Goal: Task Accomplishment & Management: Manage account settings

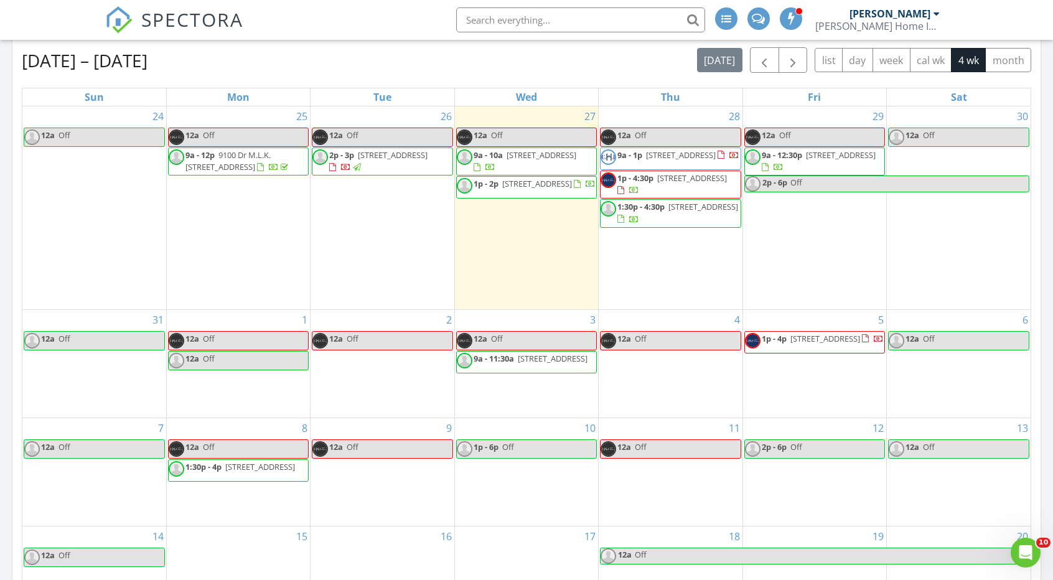
scroll to position [1307, 1071]
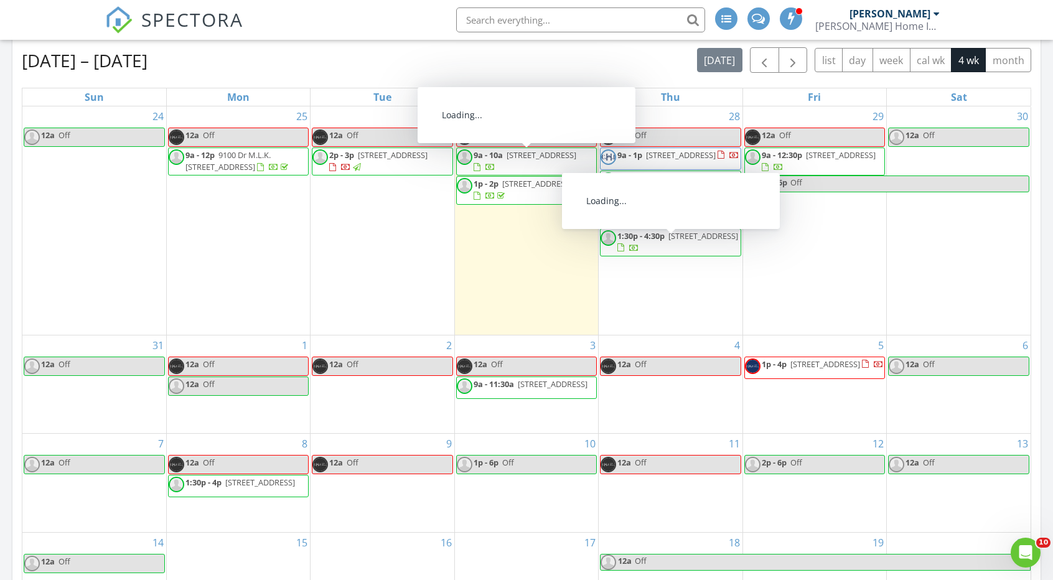
scroll to position [62, 0]
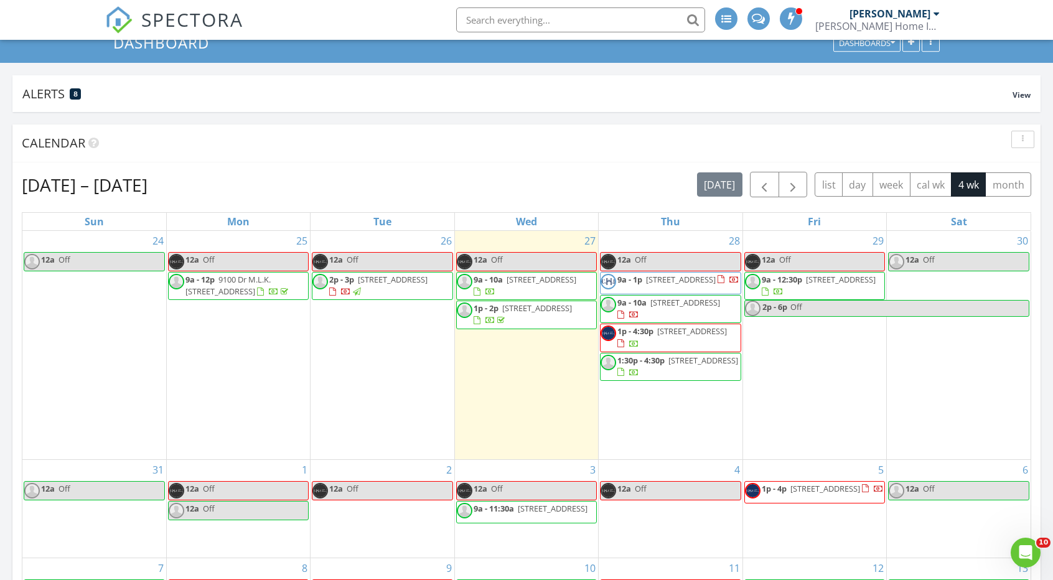
click at [672, 366] on span "[STREET_ADDRESS]" at bounding box center [703, 360] width 70 height 11
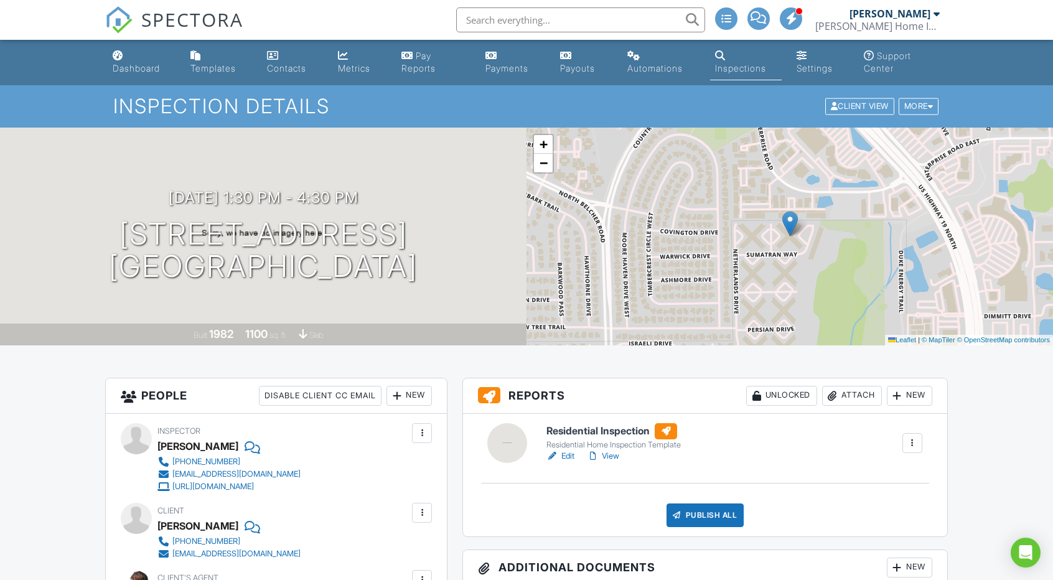
drag, startPoint x: 34, startPoint y: 214, endPoint x: 485, endPoint y: 296, distance: 458.4
click at [485, 296] on div "08/28/2025 1:30 pm - 4:30 pm 2386 Sumatran Way 34 Clearwater, FL 33763 Built 19…" at bounding box center [263, 237] width 526 height 218
drag, startPoint x: 479, startPoint y: 284, endPoint x: 56, endPoint y: 230, distance: 426.6
click at [56, 230] on div "08/28/2025 1:30 pm - 4:30 pm 2386 Sumatran Way 34 Clearwater, FL 33763 Built 19…" at bounding box center [263, 237] width 526 height 218
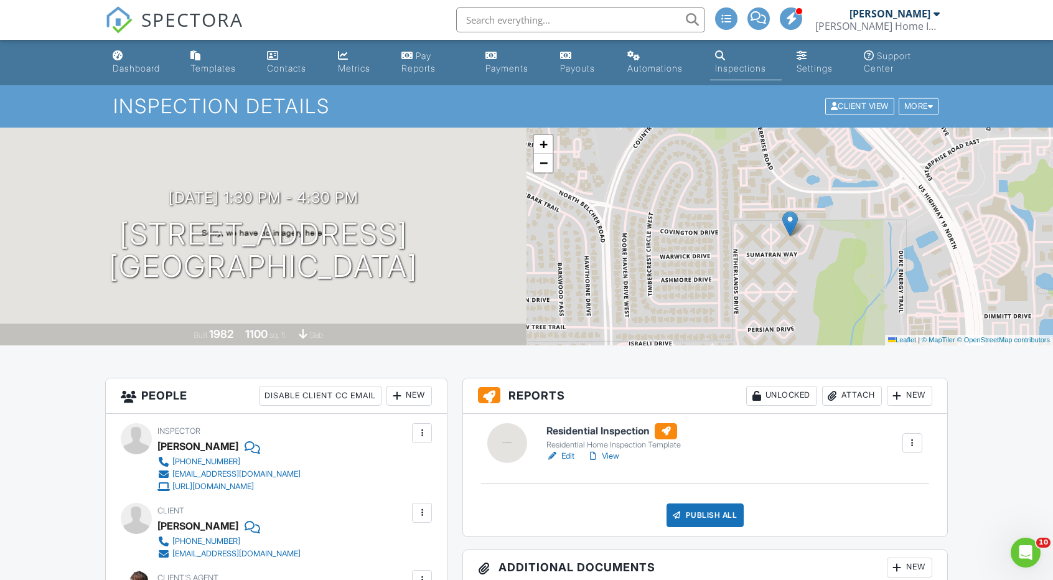
copy h1 "2386 Sumatran Way 34 Clearwater, FL 33763"
click at [141, 70] on div "Dashboard" at bounding box center [136, 68] width 47 height 11
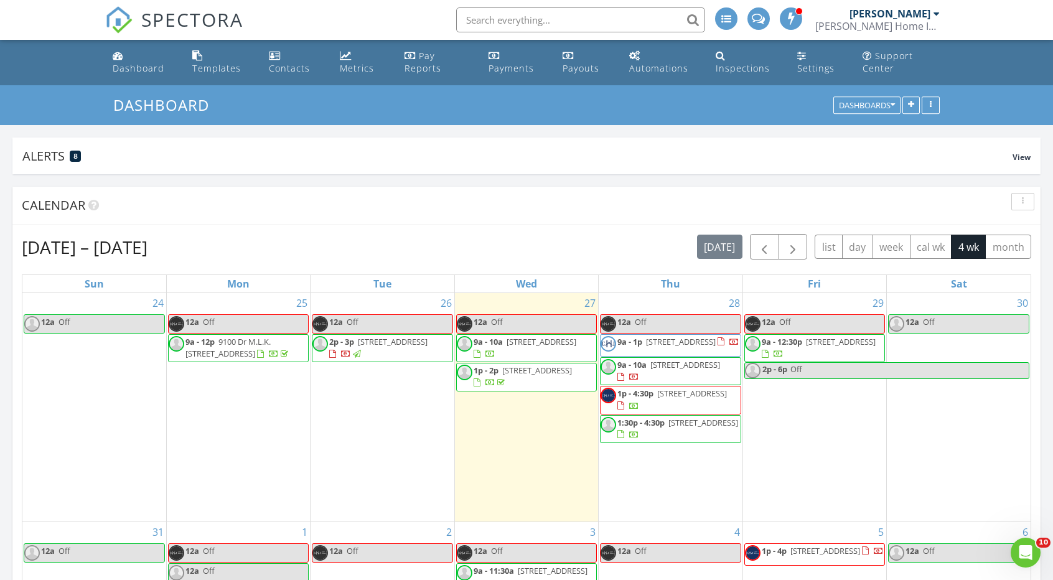
click at [488, 16] on input "text" at bounding box center [580, 19] width 249 height 25
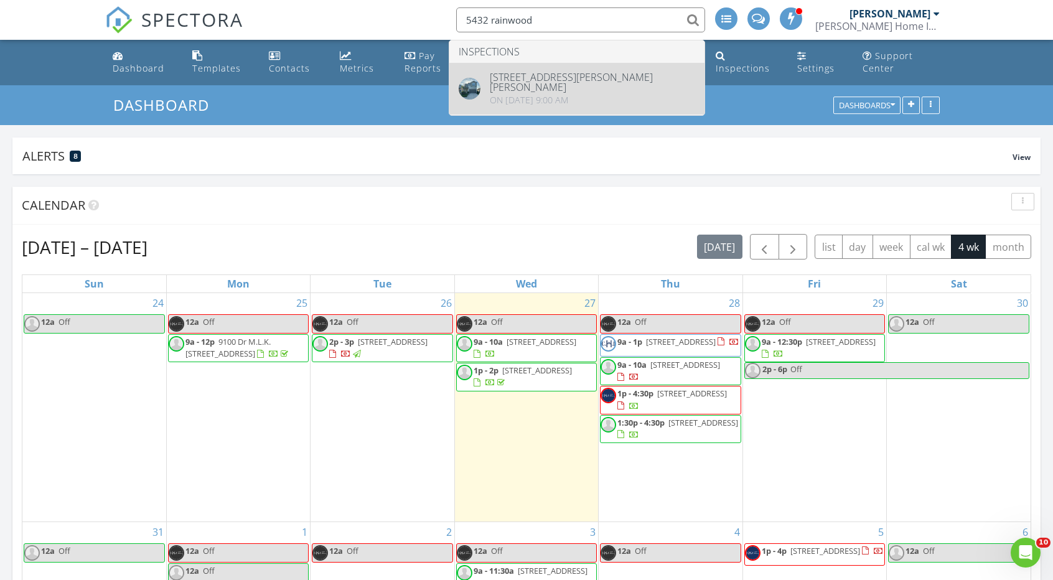
type input "5432 rainwood"
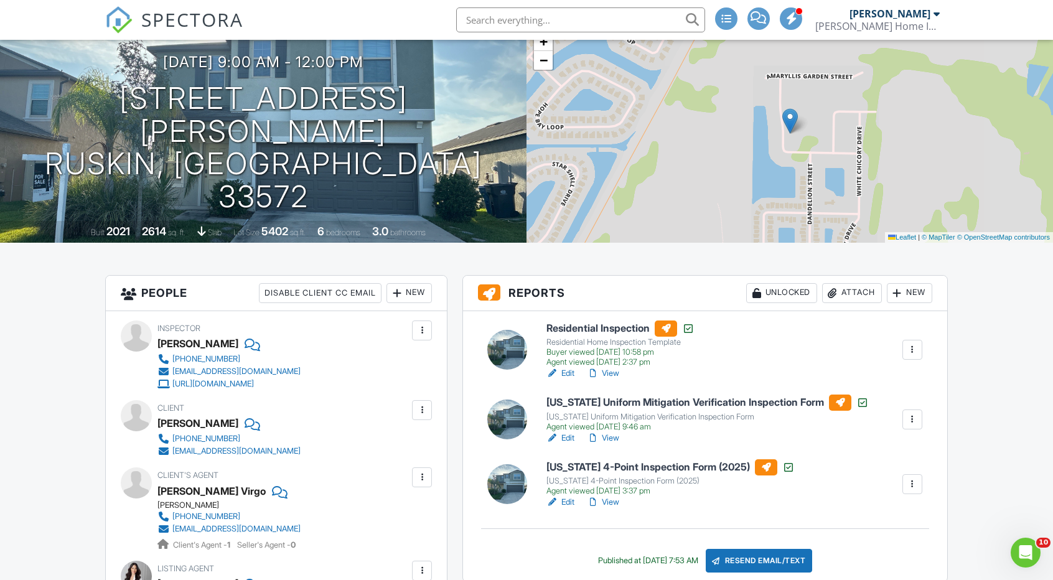
scroll to position [124, 0]
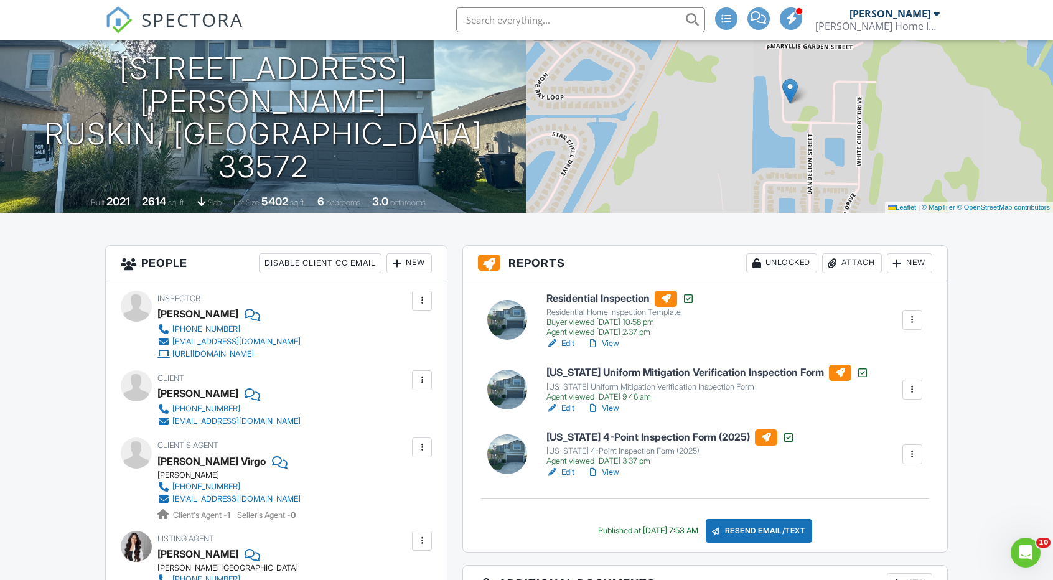
scroll to position [0, 0]
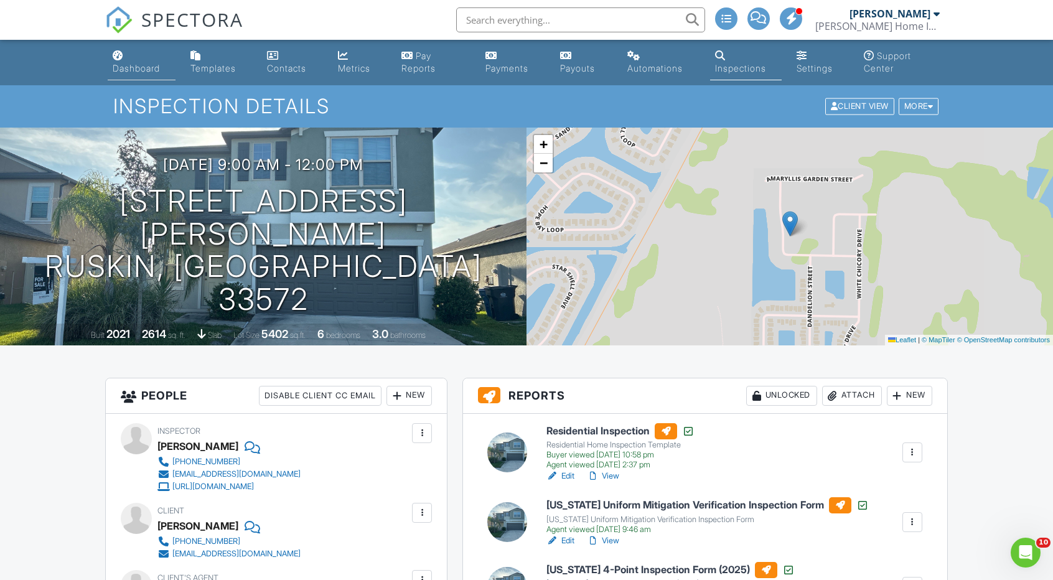
click at [144, 69] on div "Dashboard" at bounding box center [136, 68] width 47 height 11
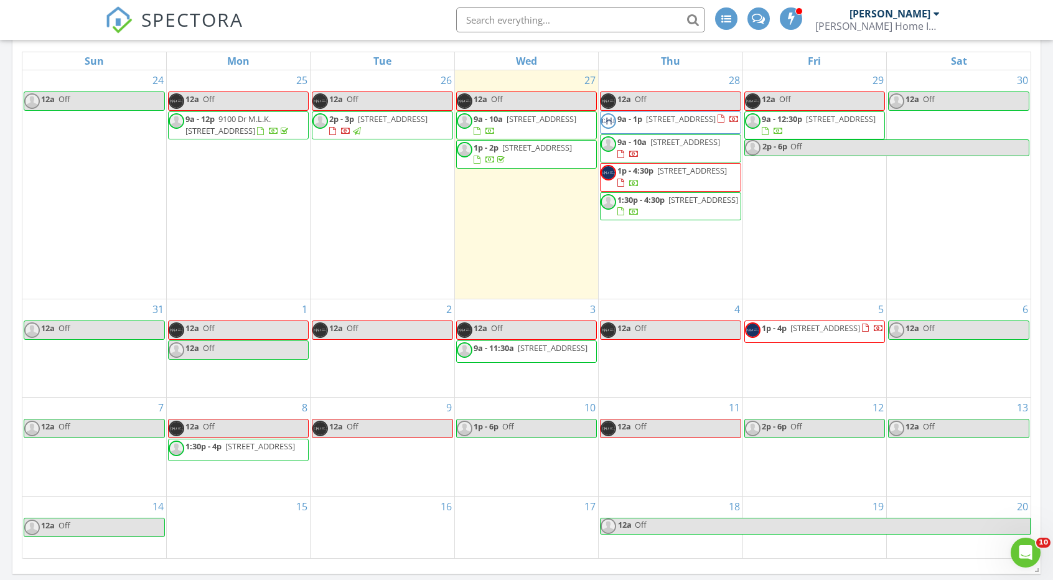
scroll to position [187, 0]
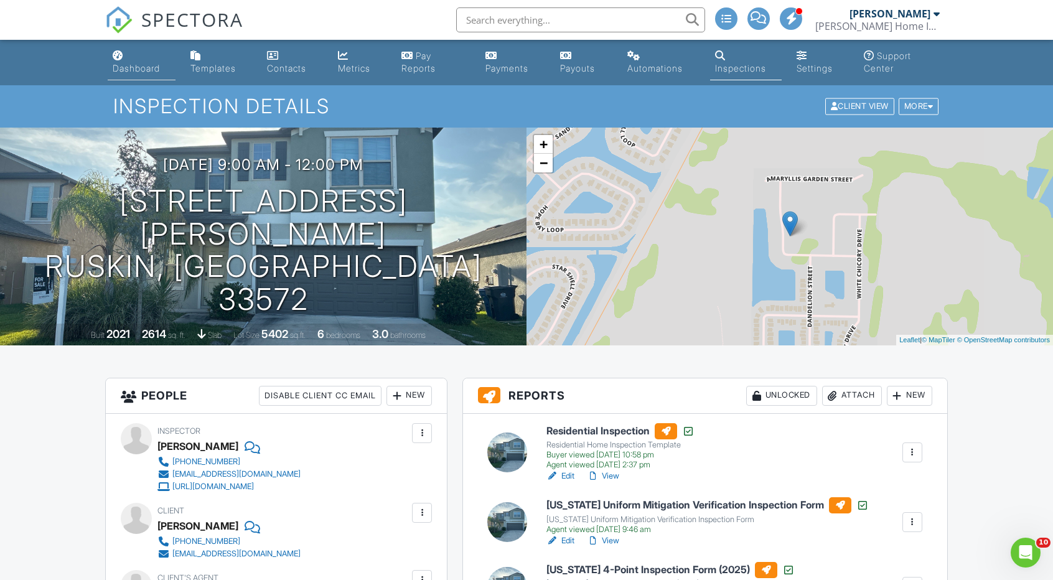
click at [133, 80] on li "Dashboard" at bounding box center [141, 62] width 73 height 45
click at [133, 77] on link "Dashboard" at bounding box center [142, 62] width 68 height 35
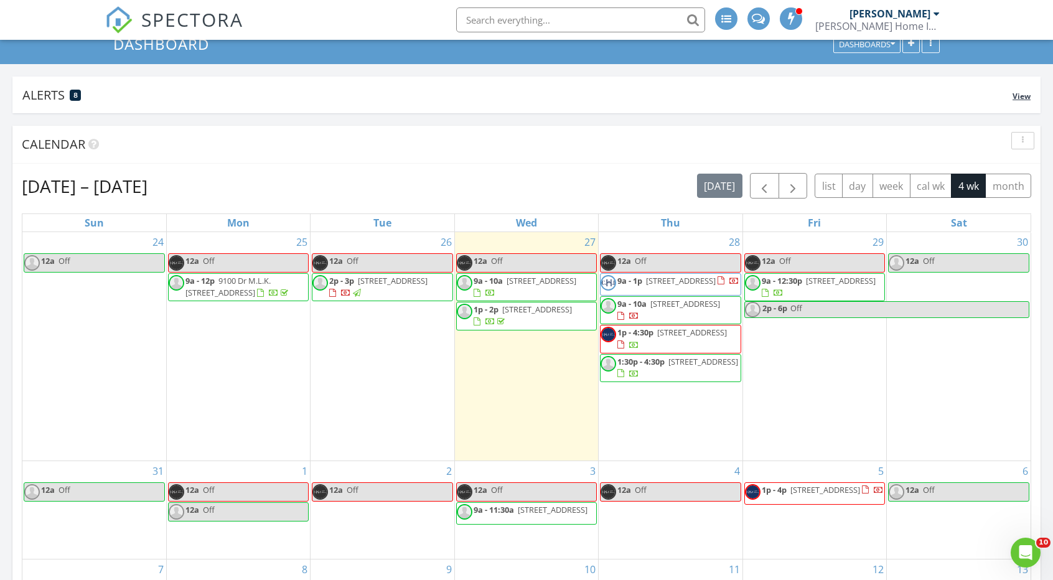
scroll to position [62, 0]
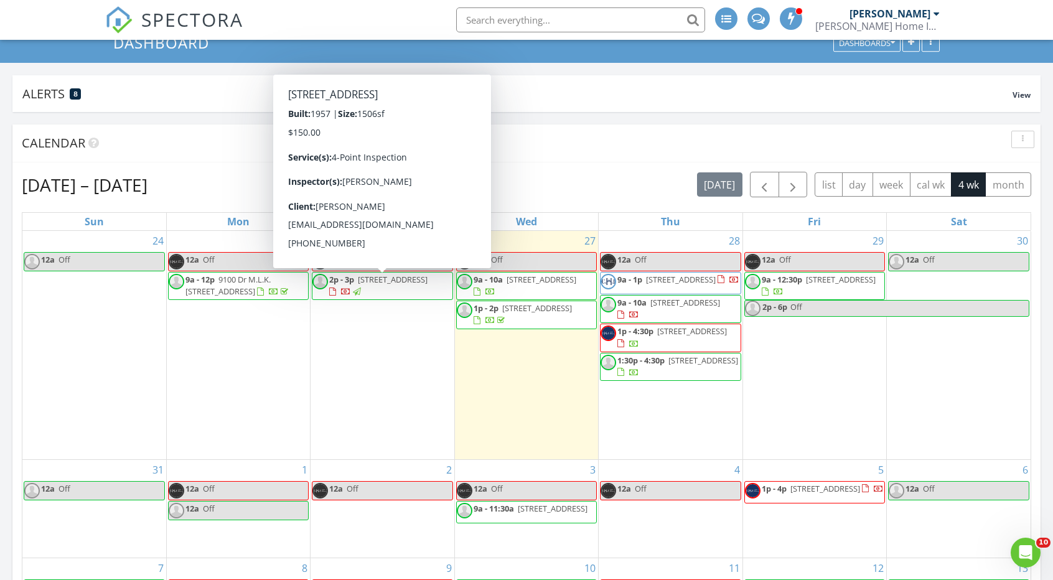
click at [439, 279] on span "2p - 3p 2420 Powers St, Palm Harbor 34683" at bounding box center [381, 286] width 139 height 24
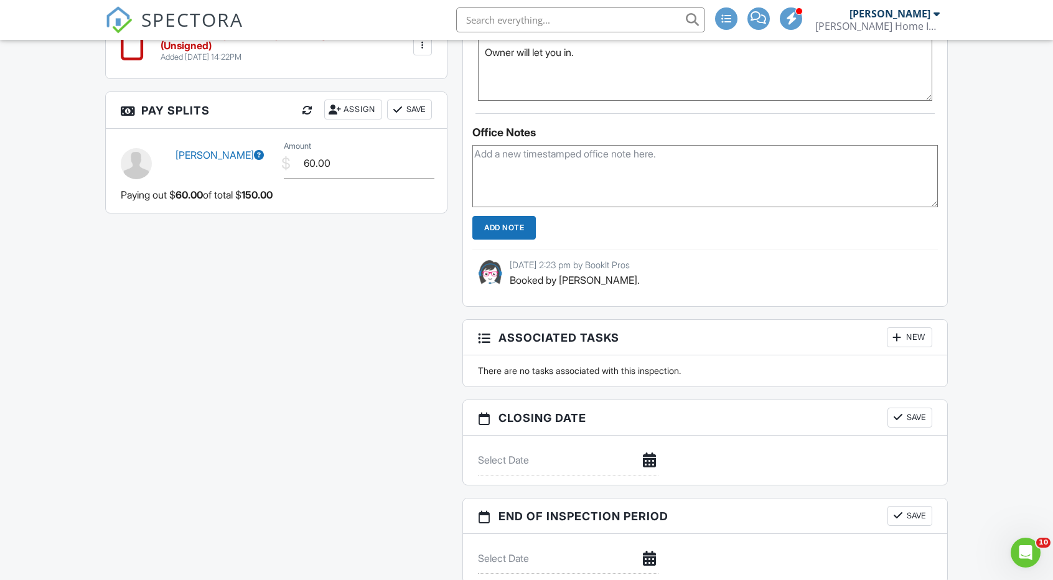
scroll to position [1493, 0]
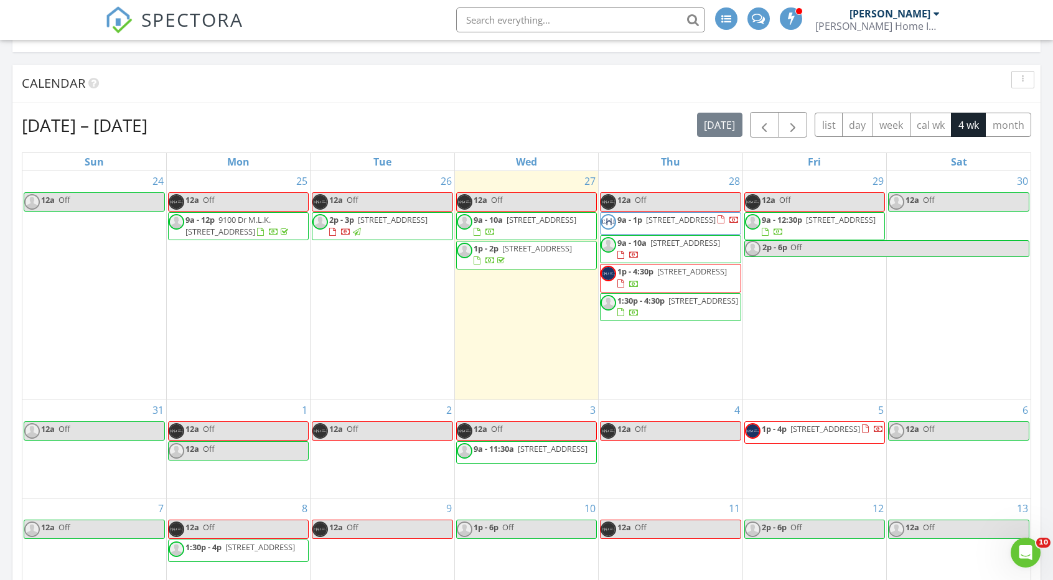
scroll to position [124, 0]
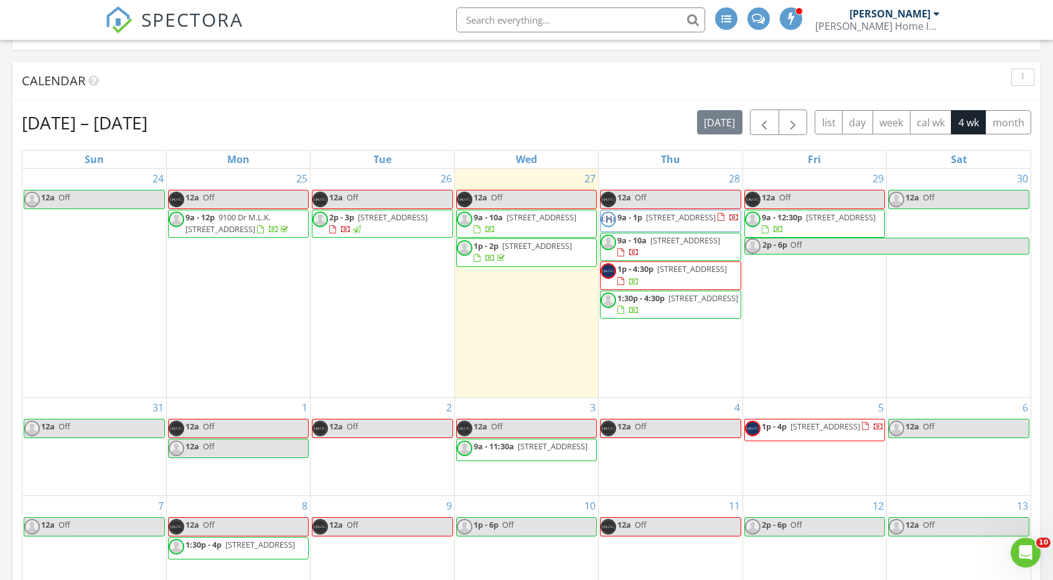
click at [627, 85] on div "Calendar" at bounding box center [517, 81] width 991 height 19
click at [668, 304] on span "2386 Sumatran Way 34, Clearwater 33763" at bounding box center [703, 297] width 70 height 11
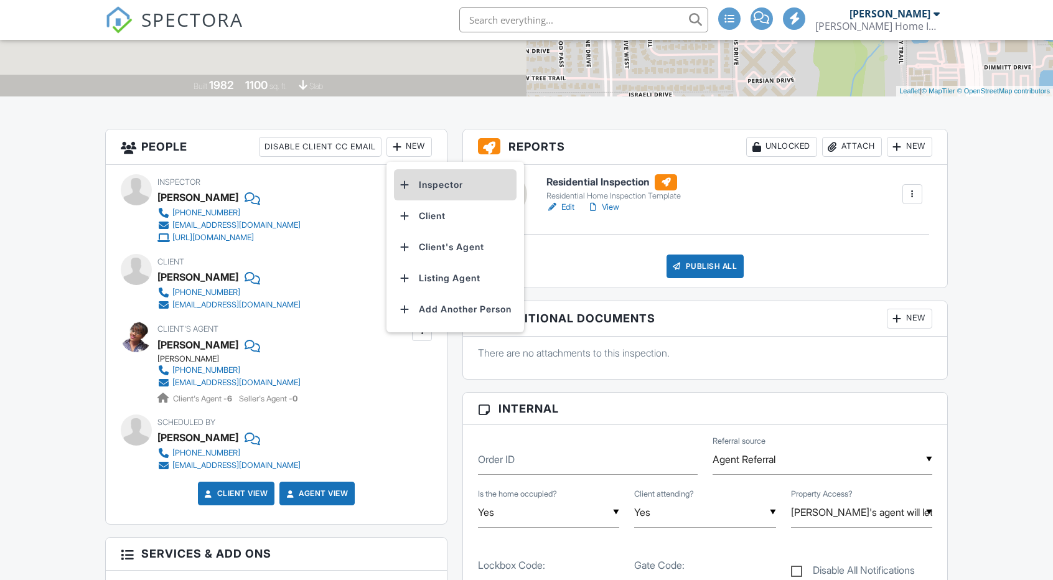
click at [418, 181] on li "Inspector" at bounding box center [455, 184] width 123 height 31
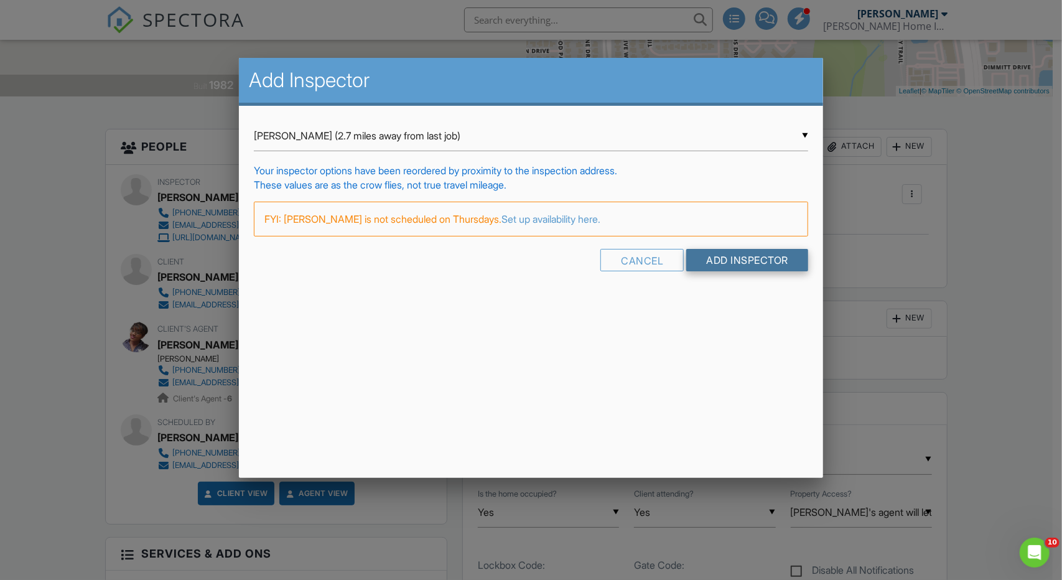
click at [727, 256] on input "Add Inspector" at bounding box center [747, 260] width 122 height 22
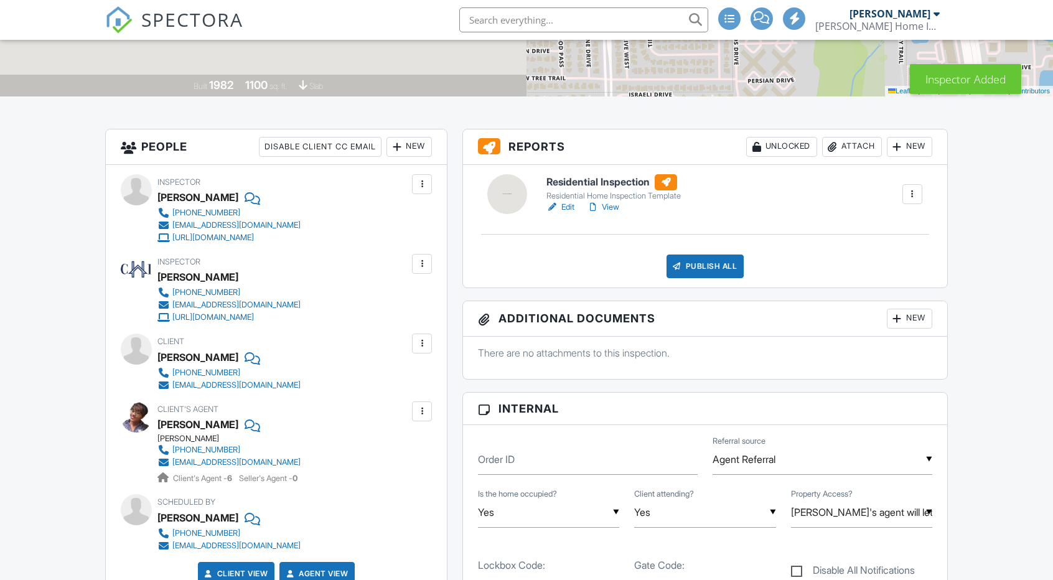
click at [426, 185] on div at bounding box center [422, 184] width 12 height 12
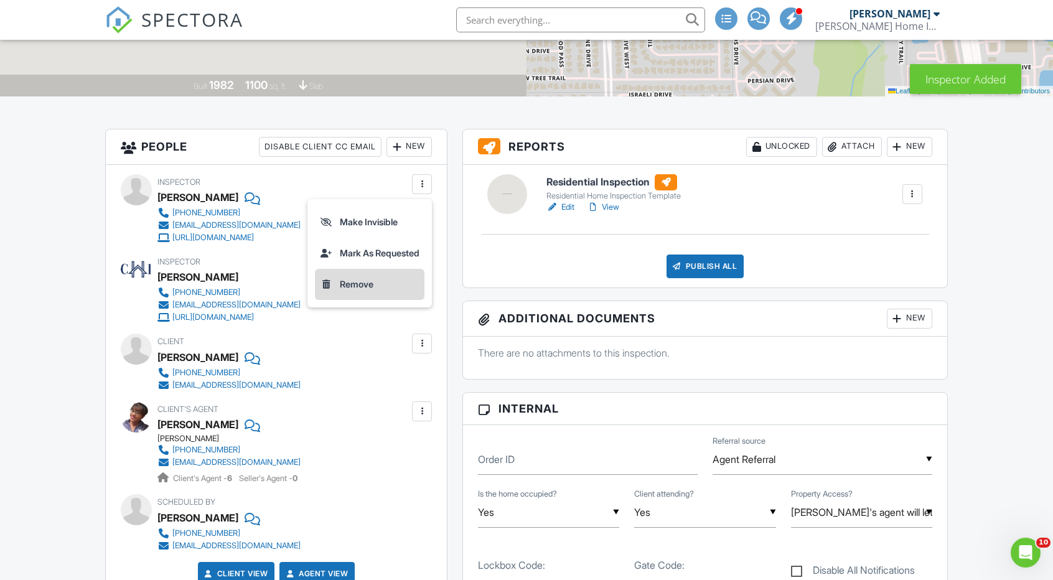
click at [384, 281] on li "Remove" at bounding box center [370, 284] width 110 height 31
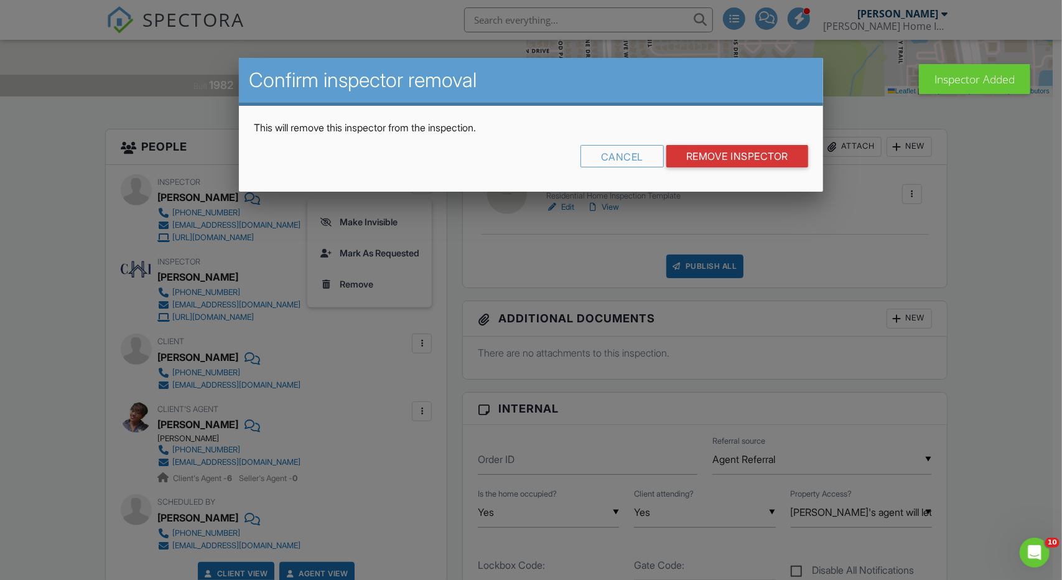
click at [689, 142] on div "This will remove this inspector from the inspection. Cancel Remove Inspector" at bounding box center [531, 148] width 584 height 85
click at [691, 154] on input "Remove Inspector" at bounding box center [737, 156] width 142 height 22
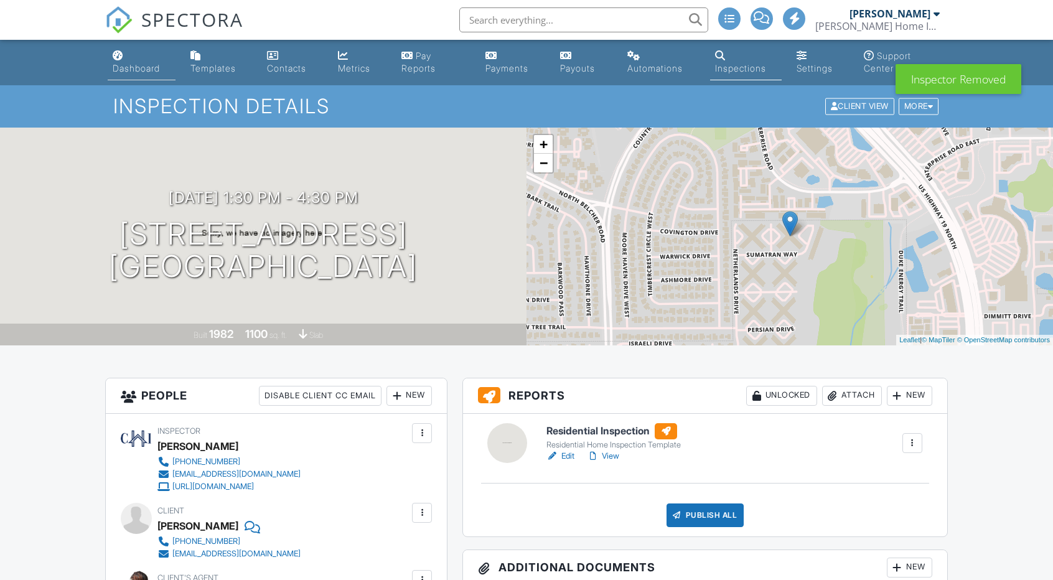
click at [144, 62] on link "Dashboard" at bounding box center [142, 62] width 68 height 35
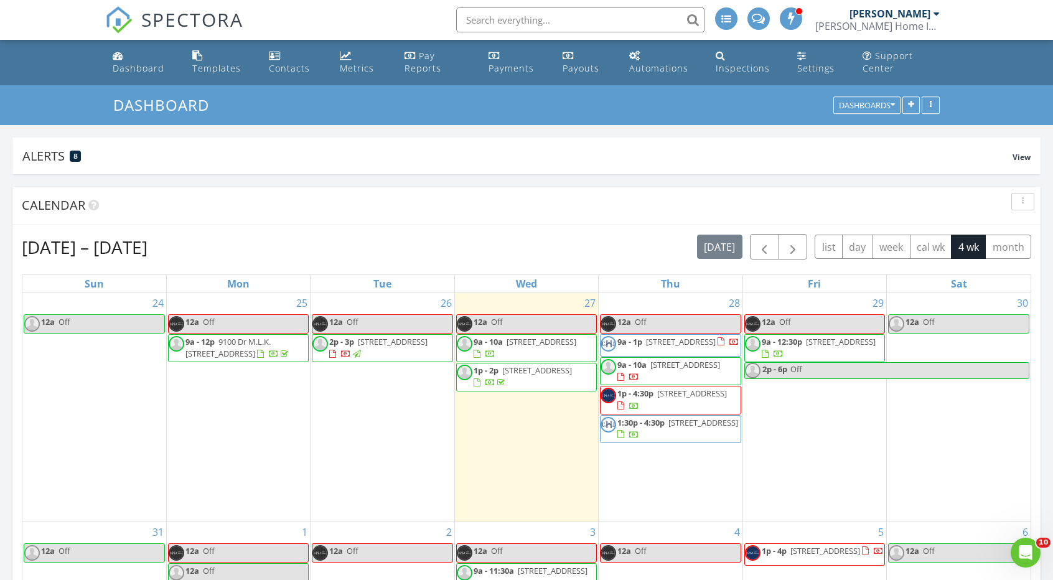
click at [508, 7] on li at bounding box center [577, 20] width 266 height 40
click at [506, 22] on input "text" at bounding box center [580, 19] width 249 height 25
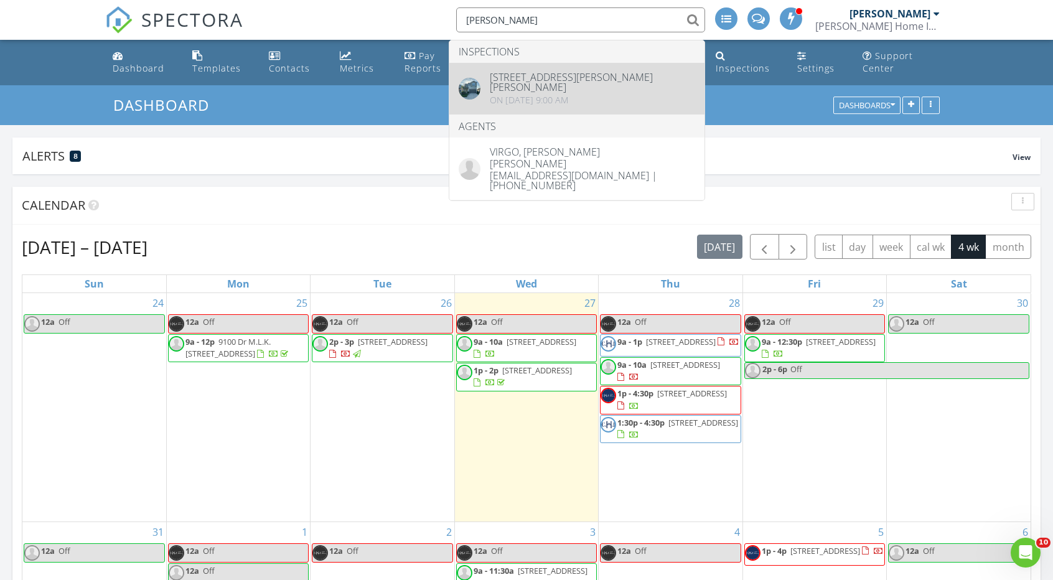
type input "[PERSON_NAME]"
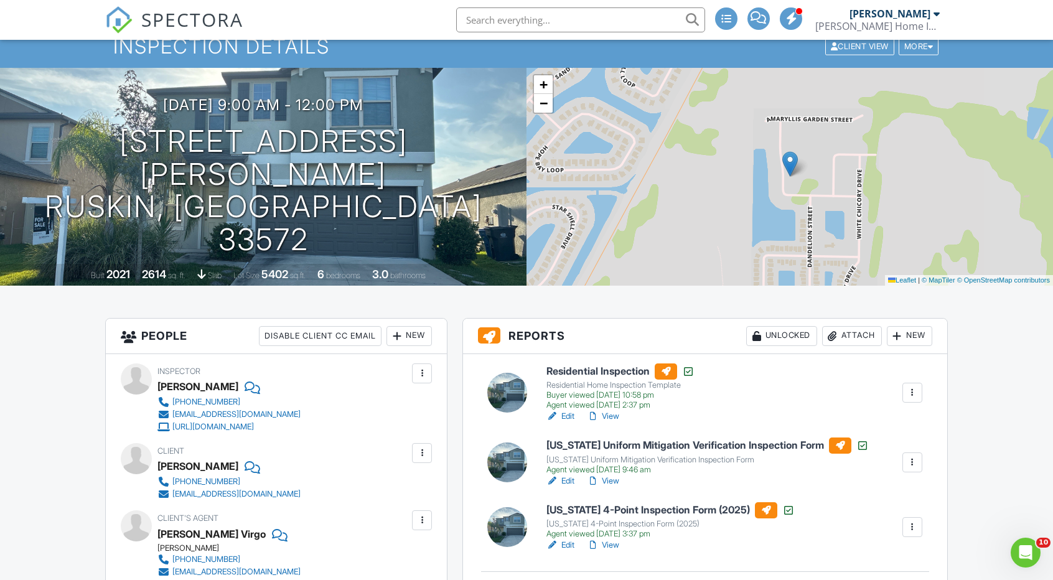
scroll to position [62, 0]
